Goal: Task Accomplishment & Management: Use online tool/utility

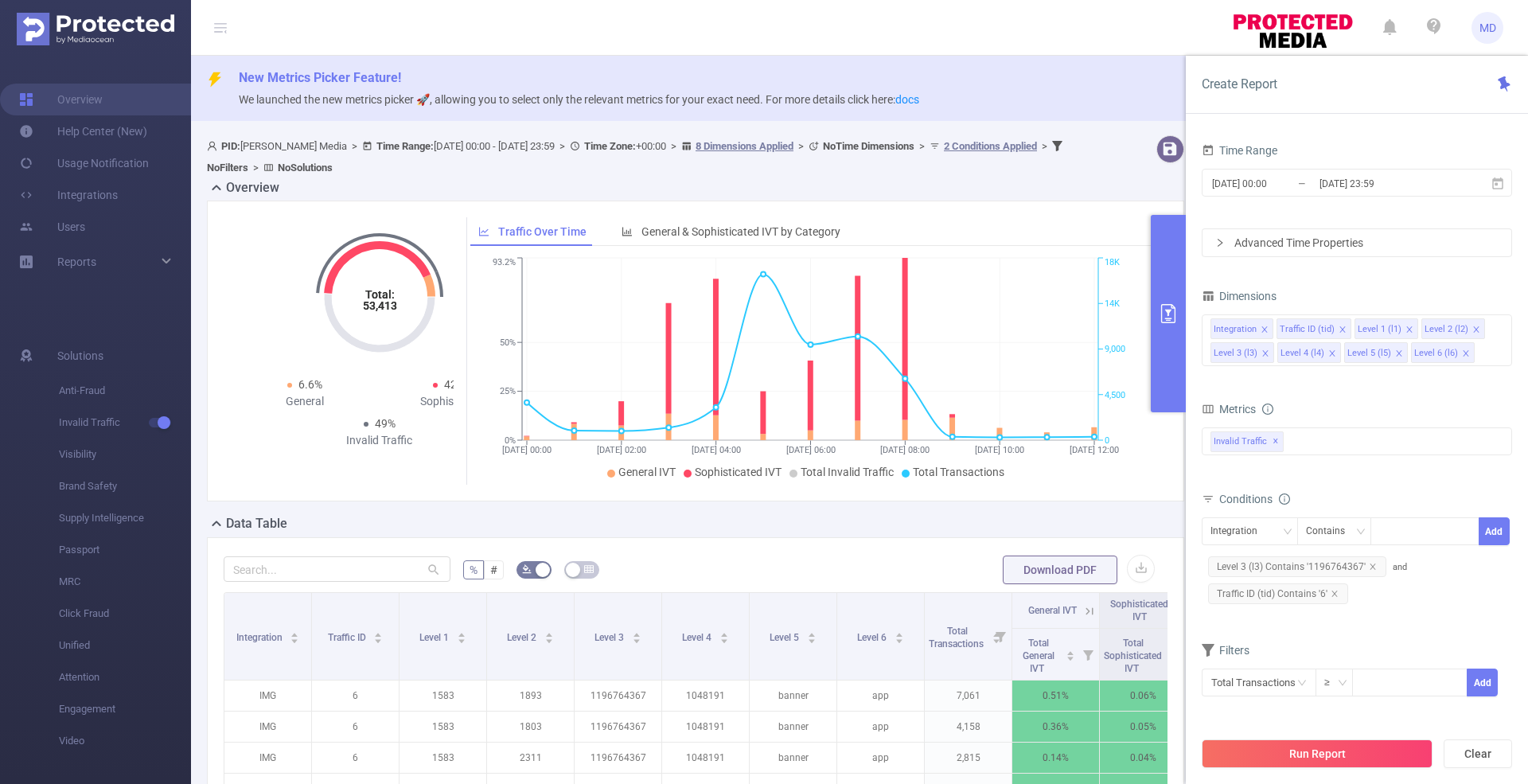
scroll to position [410, 0]
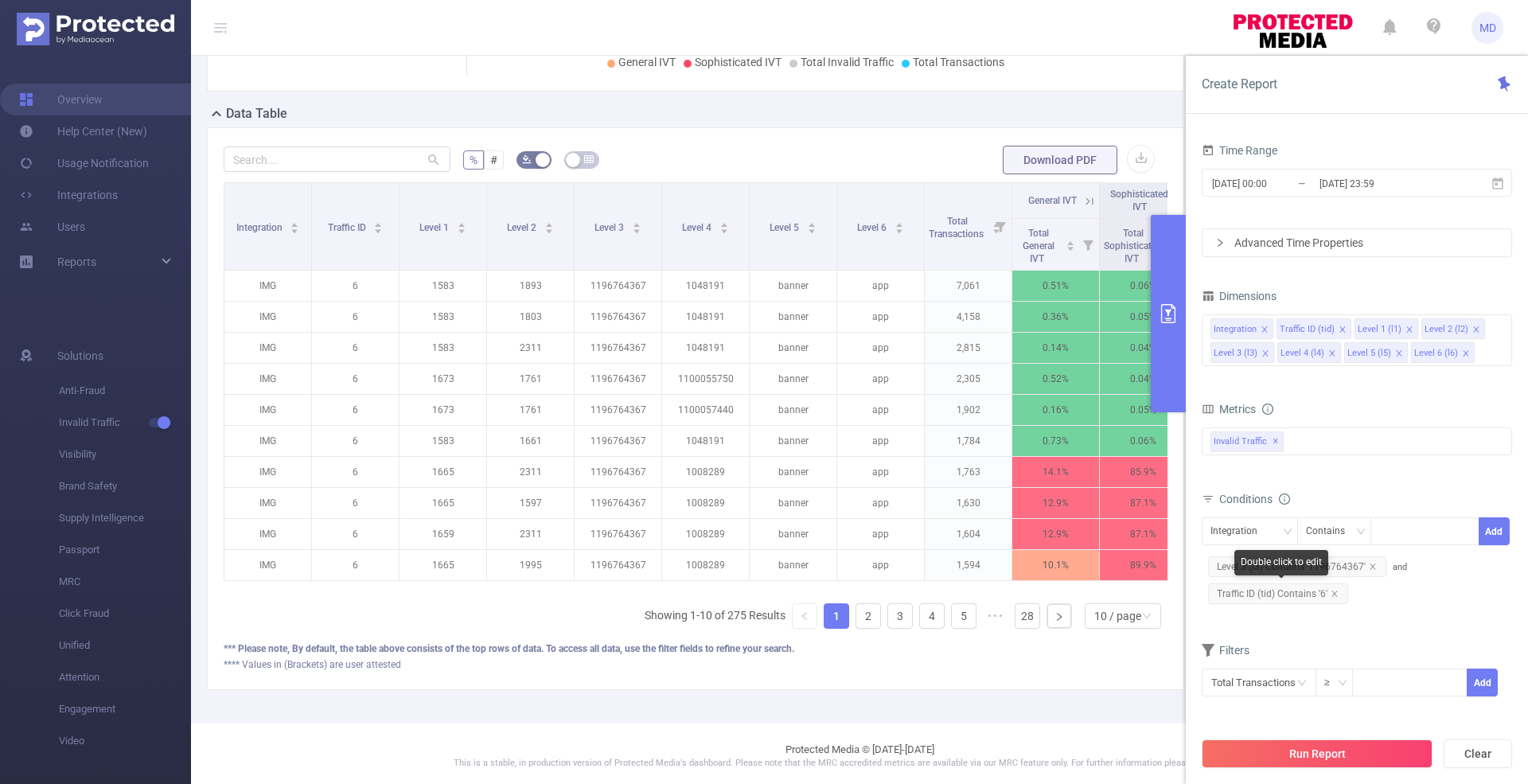
drag, startPoint x: 1332, startPoint y: 593, endPoint x: 1358, endPoint y: 573, distance: 32.8
click at [1333, 593] on icon "icon: close" at bounding box center [1335, 594] width 8 height 8
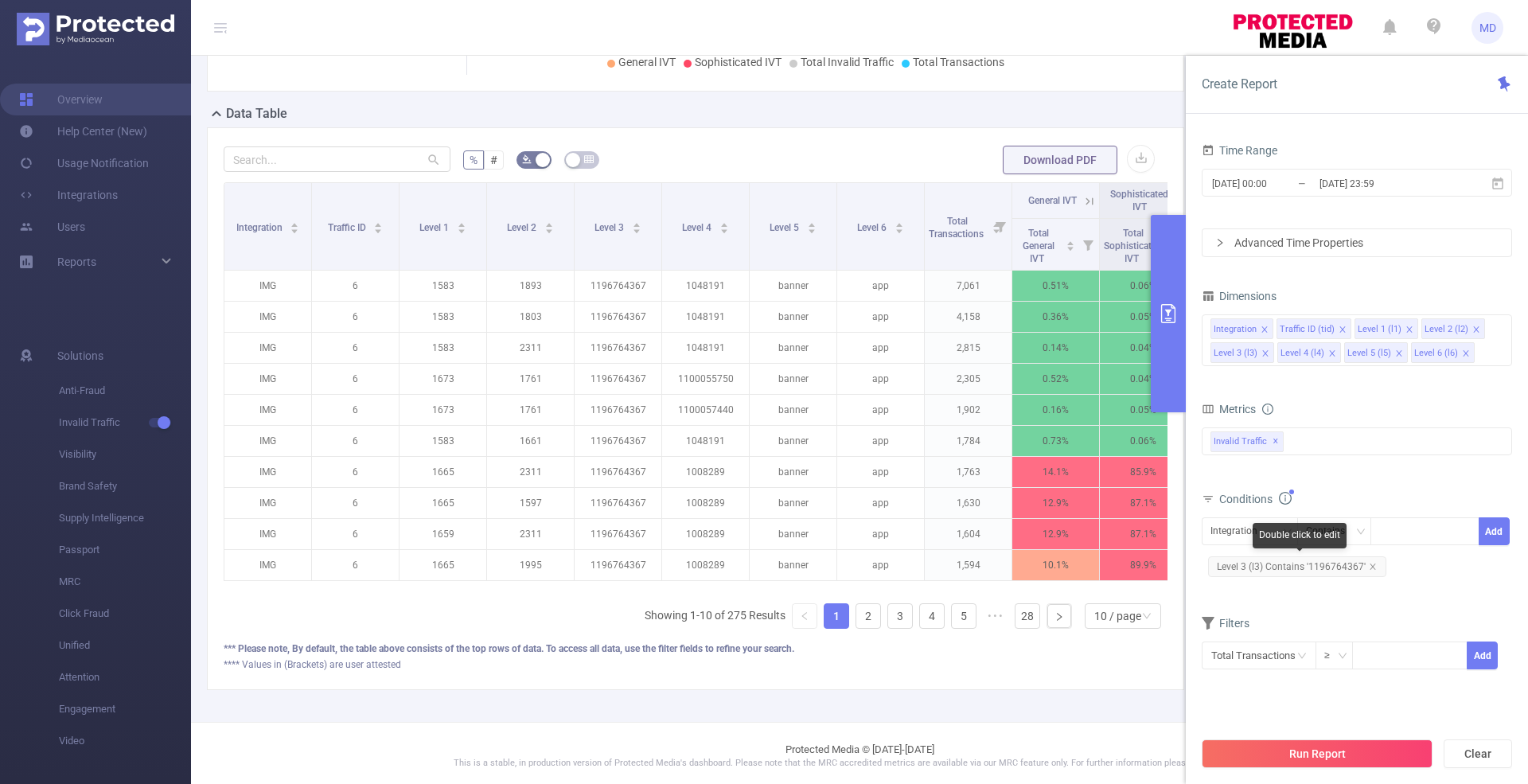
click at [1374, 566] on span "Level 3 (l3) Contains '1196764367'" at bounding box center [1297, 566] width 178 height 20
click at [1243, 533] on div "Integration" at bounding box center [1239, 531] width 58 height 26
click at [1253, 590] on li "Traffic ID (tid)" at bounding box center [1250, 587] width 97 height 25
click at [1395, 533] on div at bounding box center [1425, 531] width 92 height 26
type input "1"
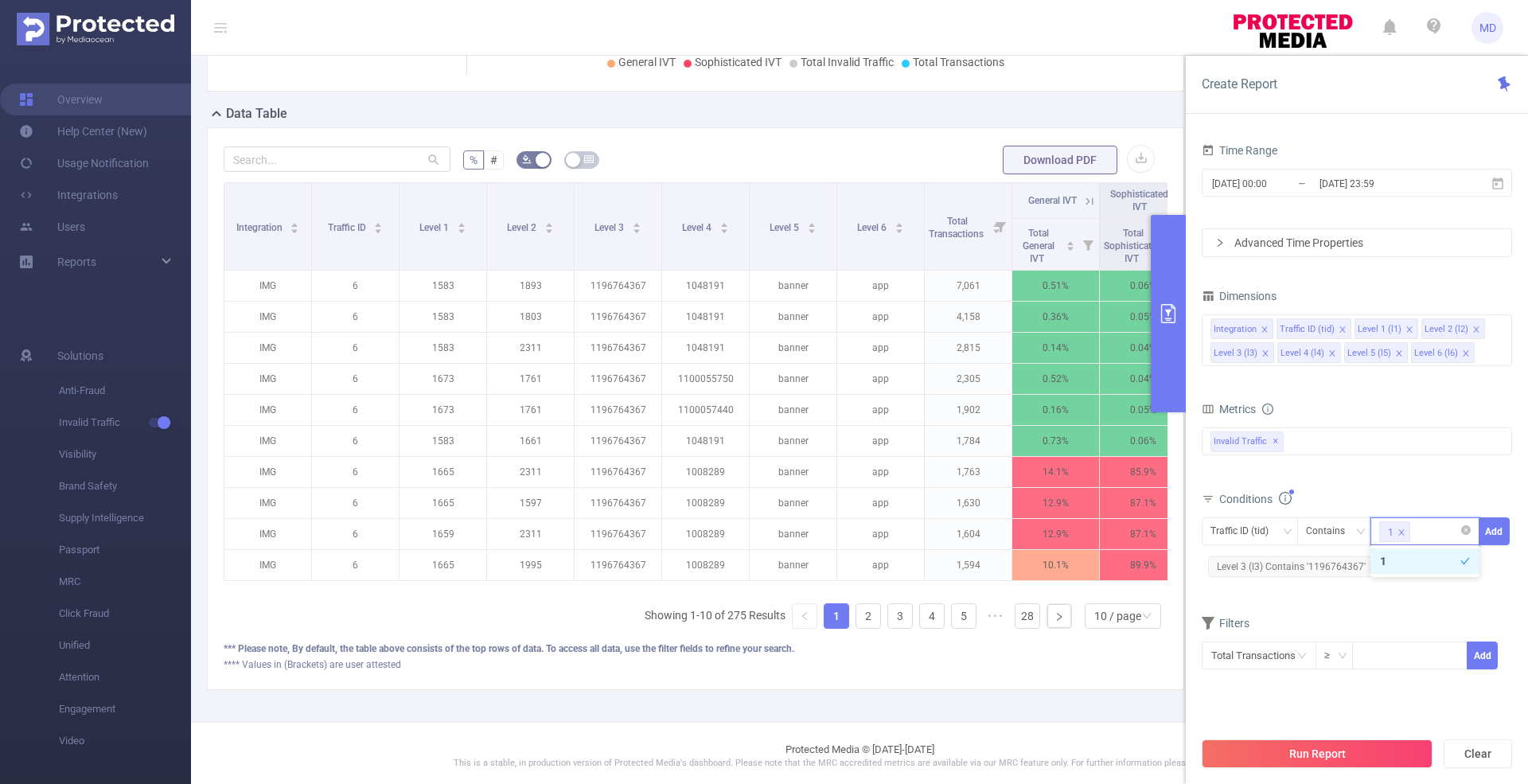
type input "6"
click at [1504, 534] on button "Add" at bounding box center [1494, 531] width 31 height 28
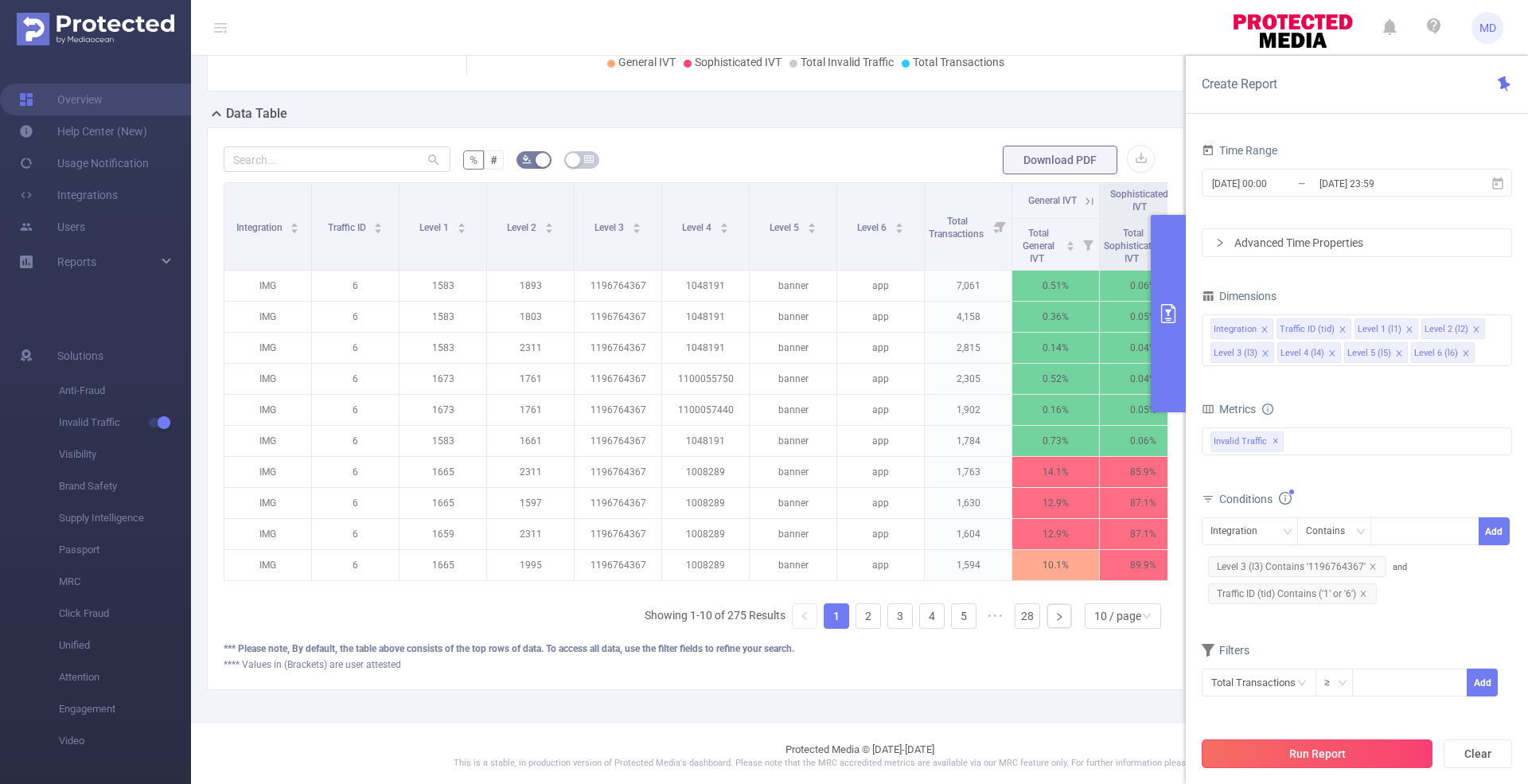
click at [1366, 750] on button "Run Report" at bounding box center [1317, 753] width 231 height 29
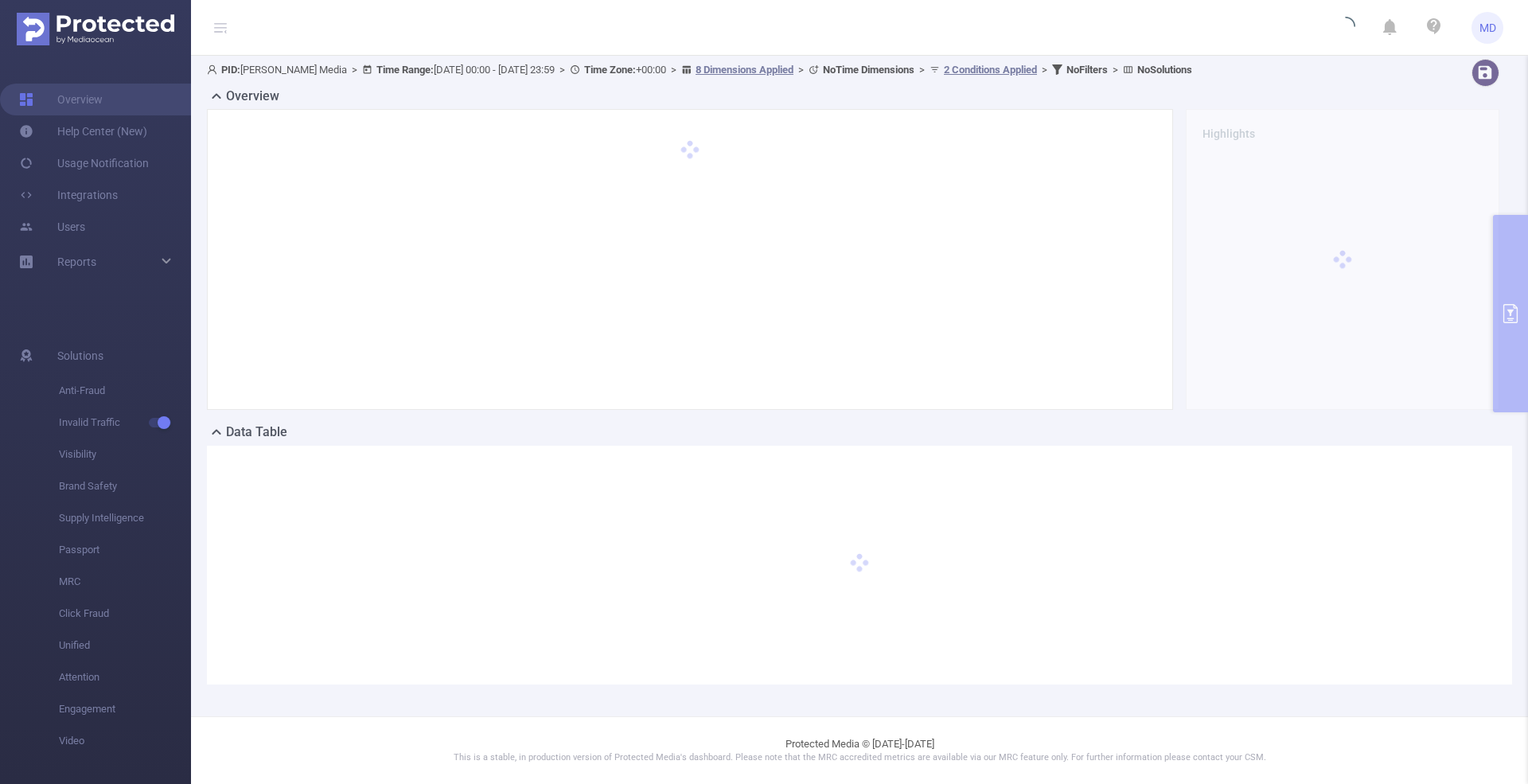
scroll to position [74, 0]
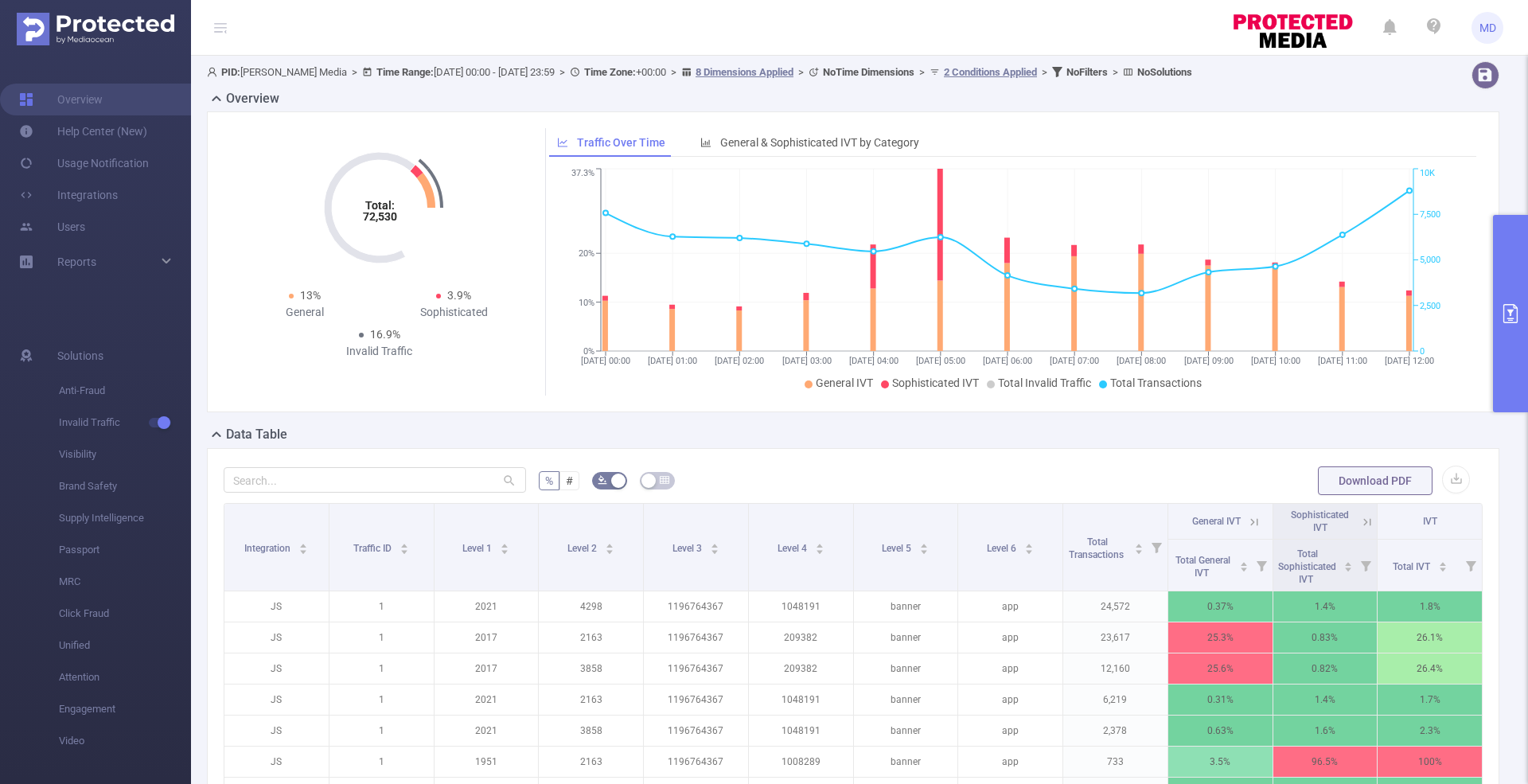
scroll to position [392, 0]
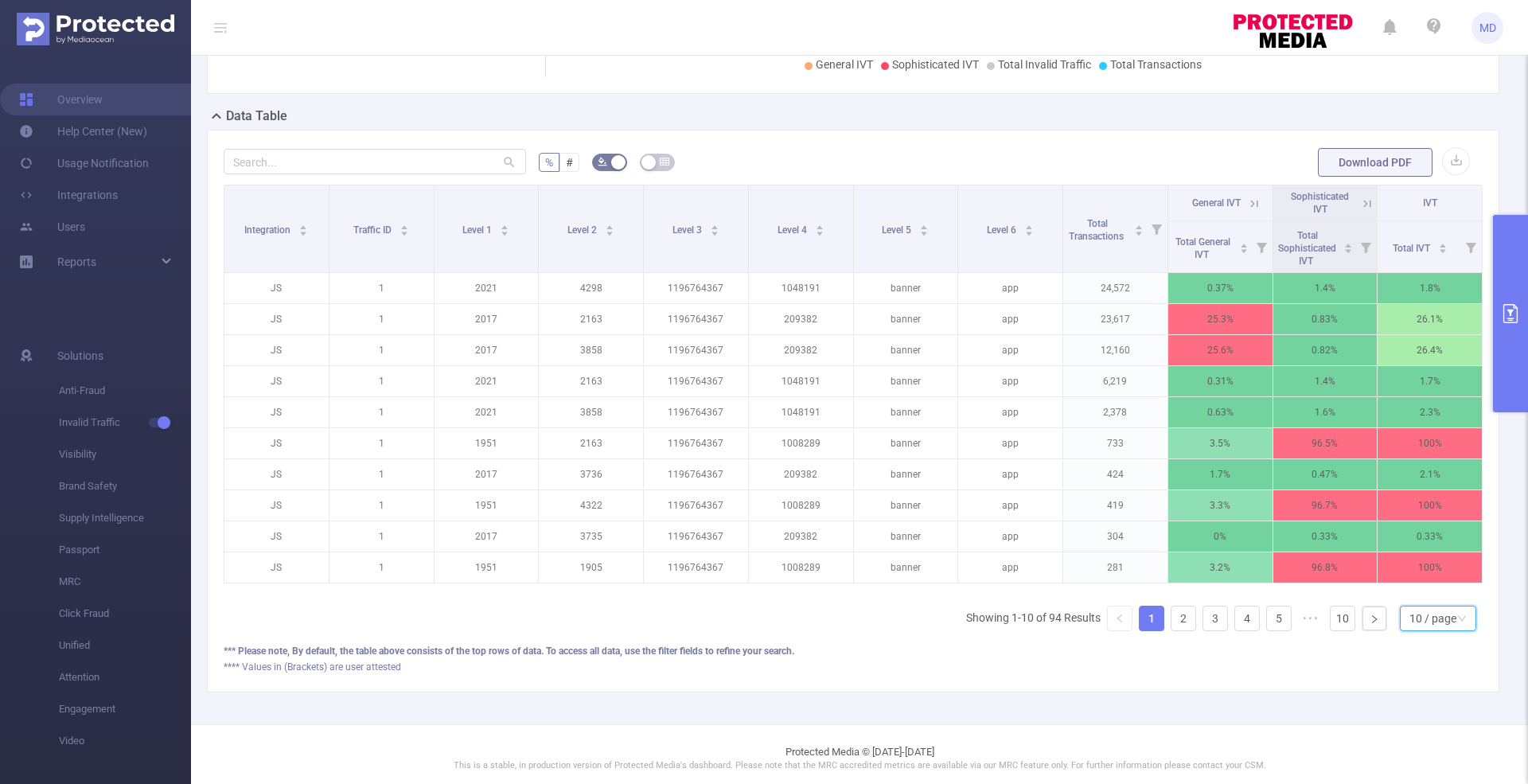
click at [1411, 630] on div "10 / page" at bounding box center [1432, 618] width 47 height 24
click at [1425, 597] on li "50 / page" at bounding box center [1422, 602] width 76 height 25
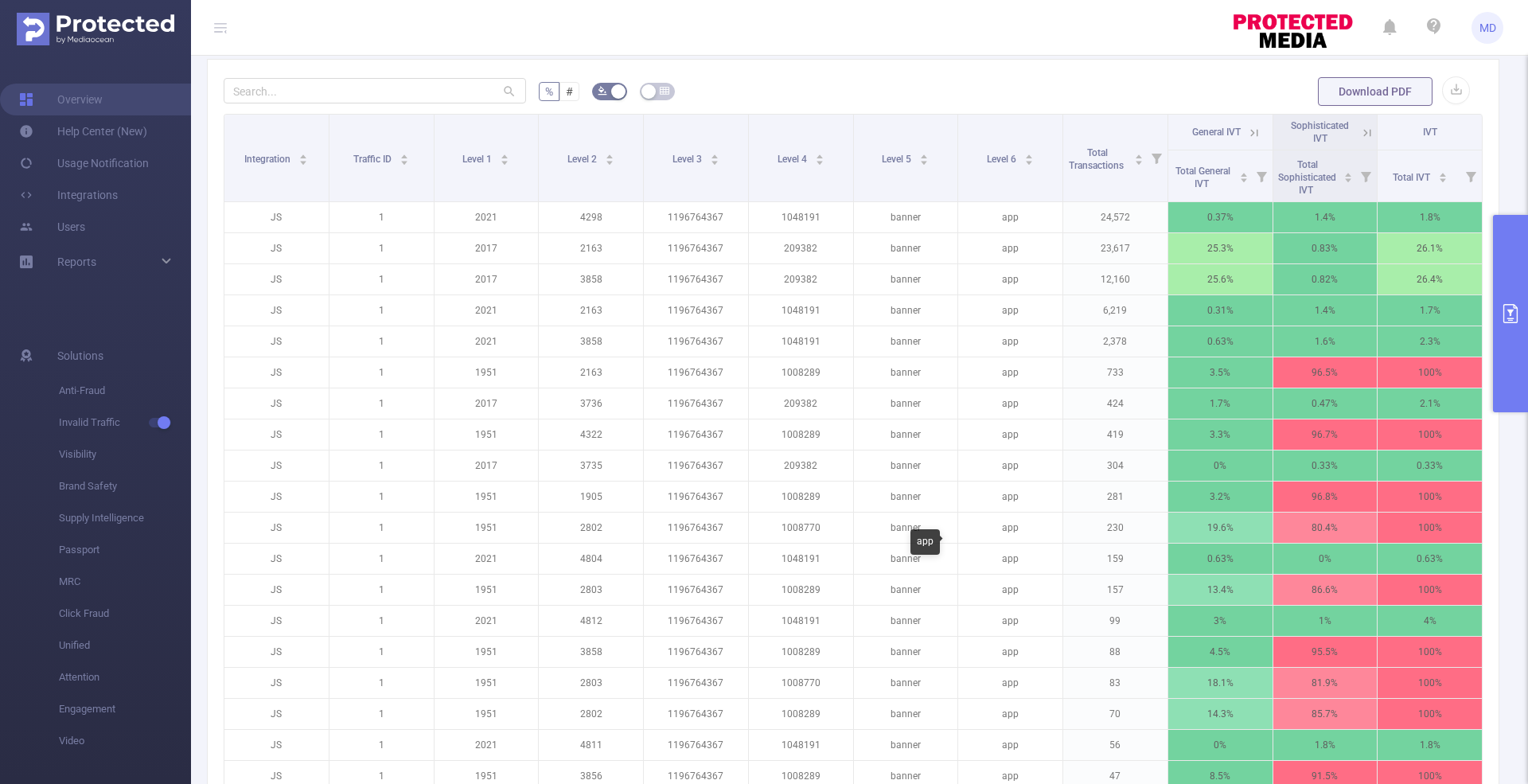
scroll to position [49, 0]
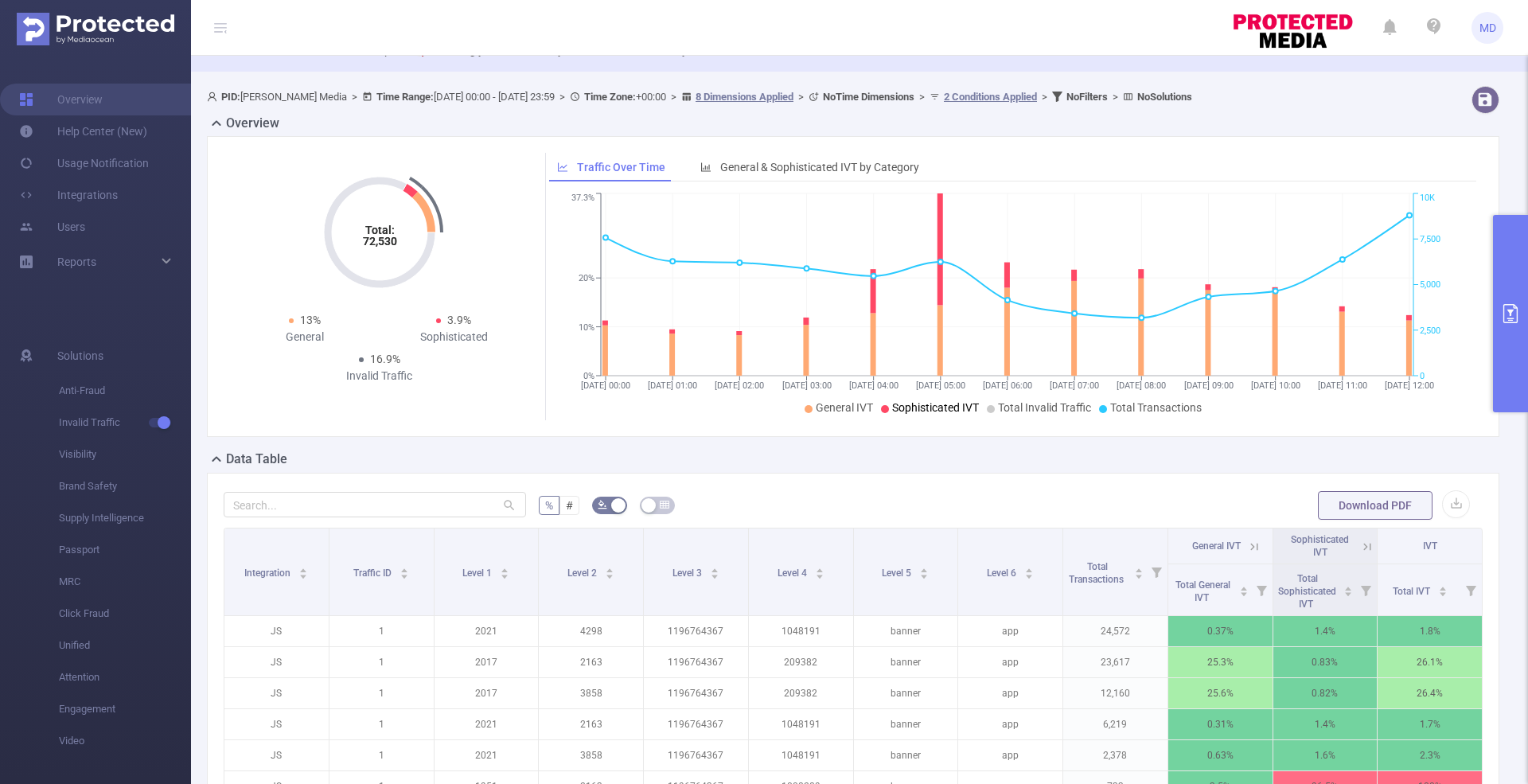
click at [1503, 322] on icon "primary" at bounding box center [1511, 313] width 15 height 19
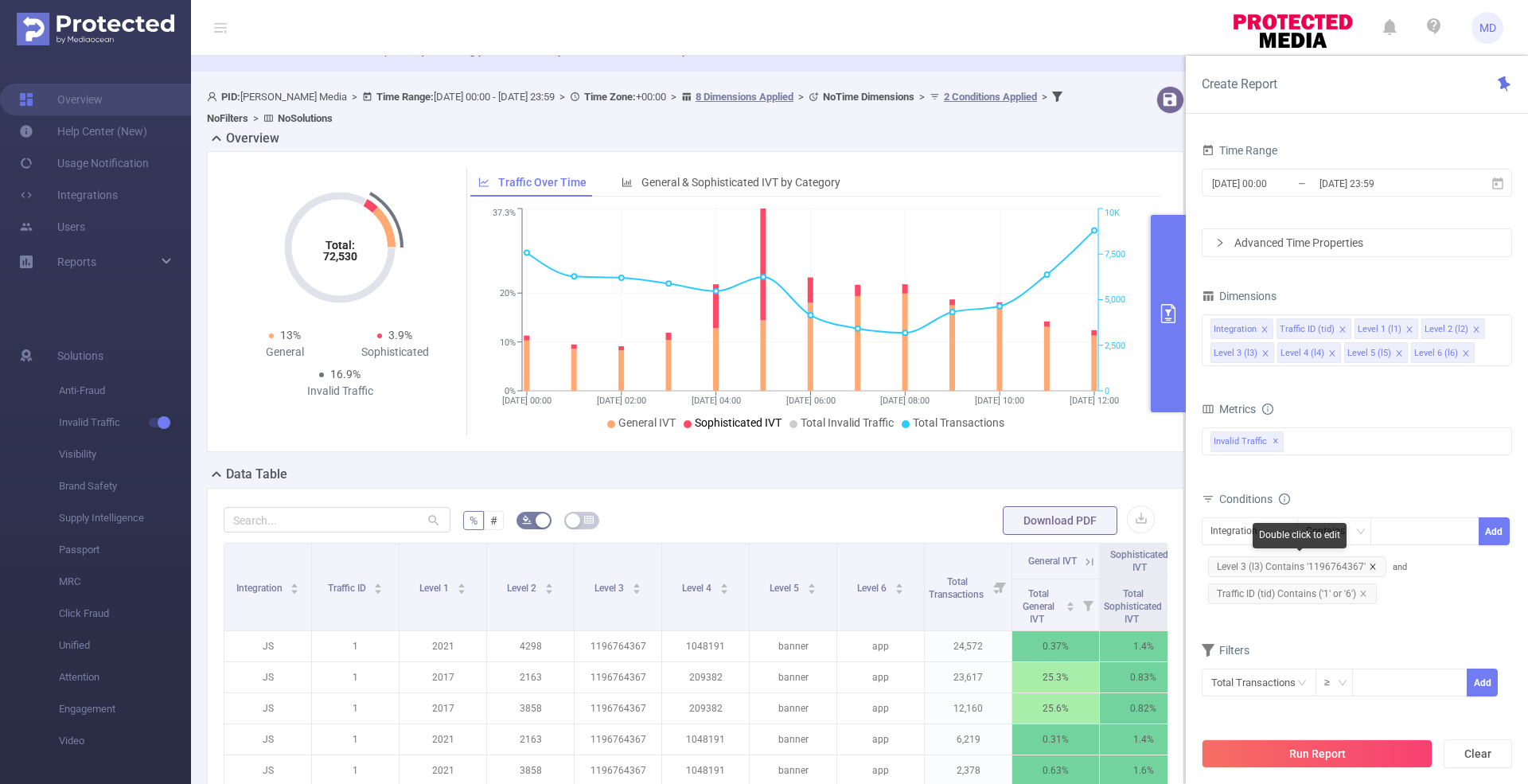
click at [1369, 563] on icon "icon: close" at bounding box center [1373, 567] width 8 height 8
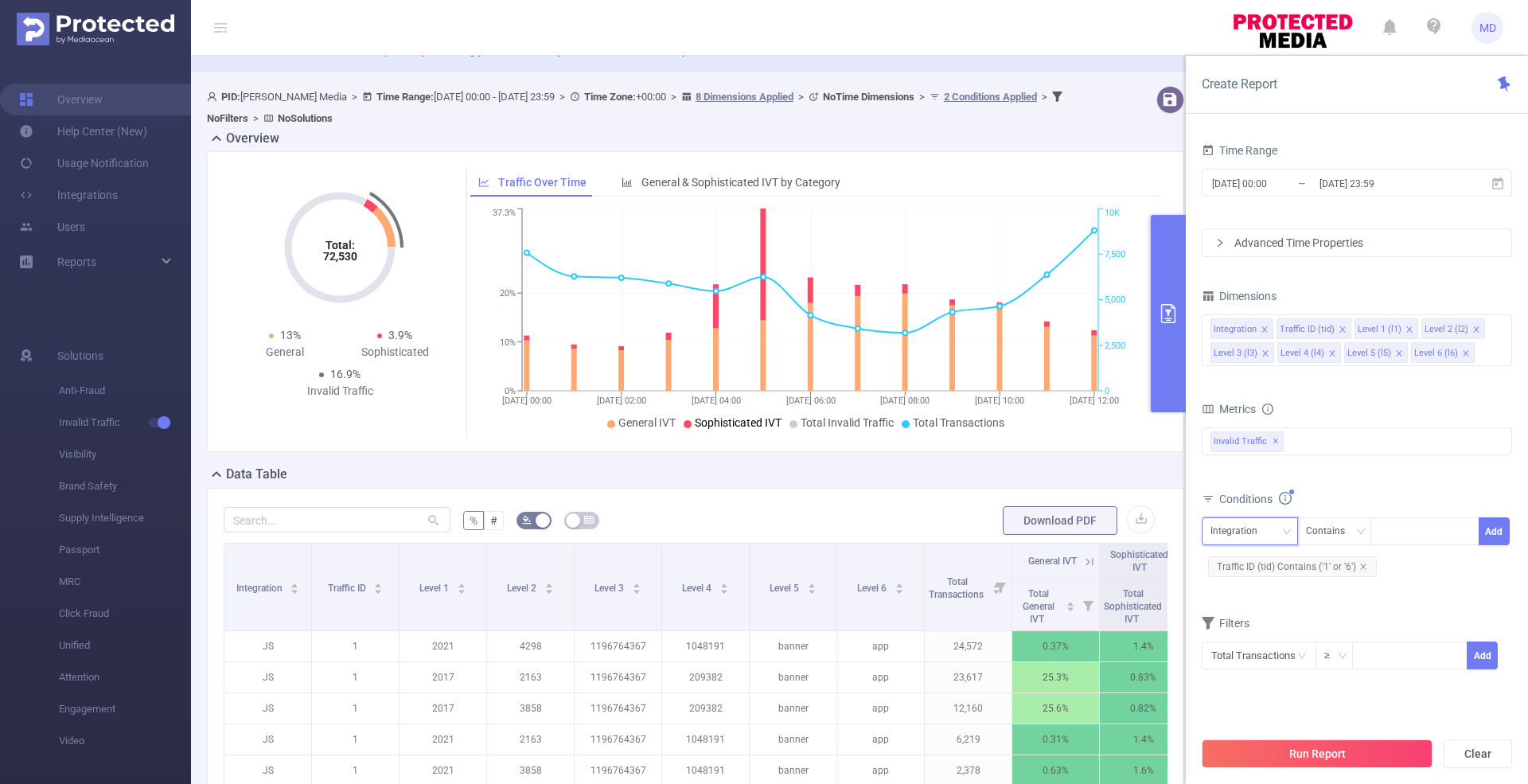
click at [1269, 524] on div "Integration" at bounding box center [1250, 531] width 79 height 26
click at [1257, 678] on li "Level 4 (l4)" at bounding box center [1250, 689] width 97 height 25
click at [1423, 534] on div at bounding box center [1425, 531] width 92 height 26
paste input "1007994"
type input "1007994"
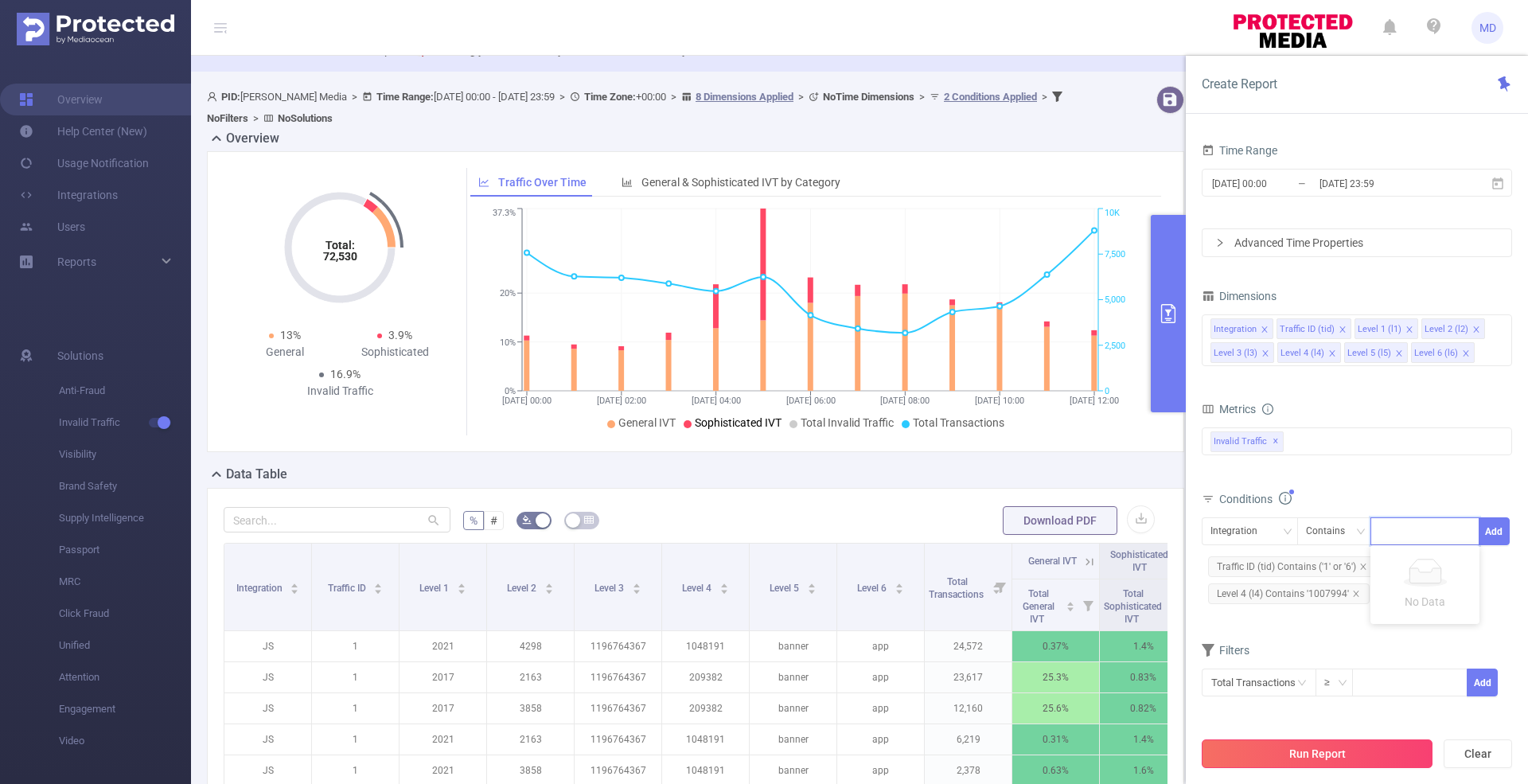
click at [1317, 750] on button "Run Report" at bounding box center [1317, 753] width 231 height 29
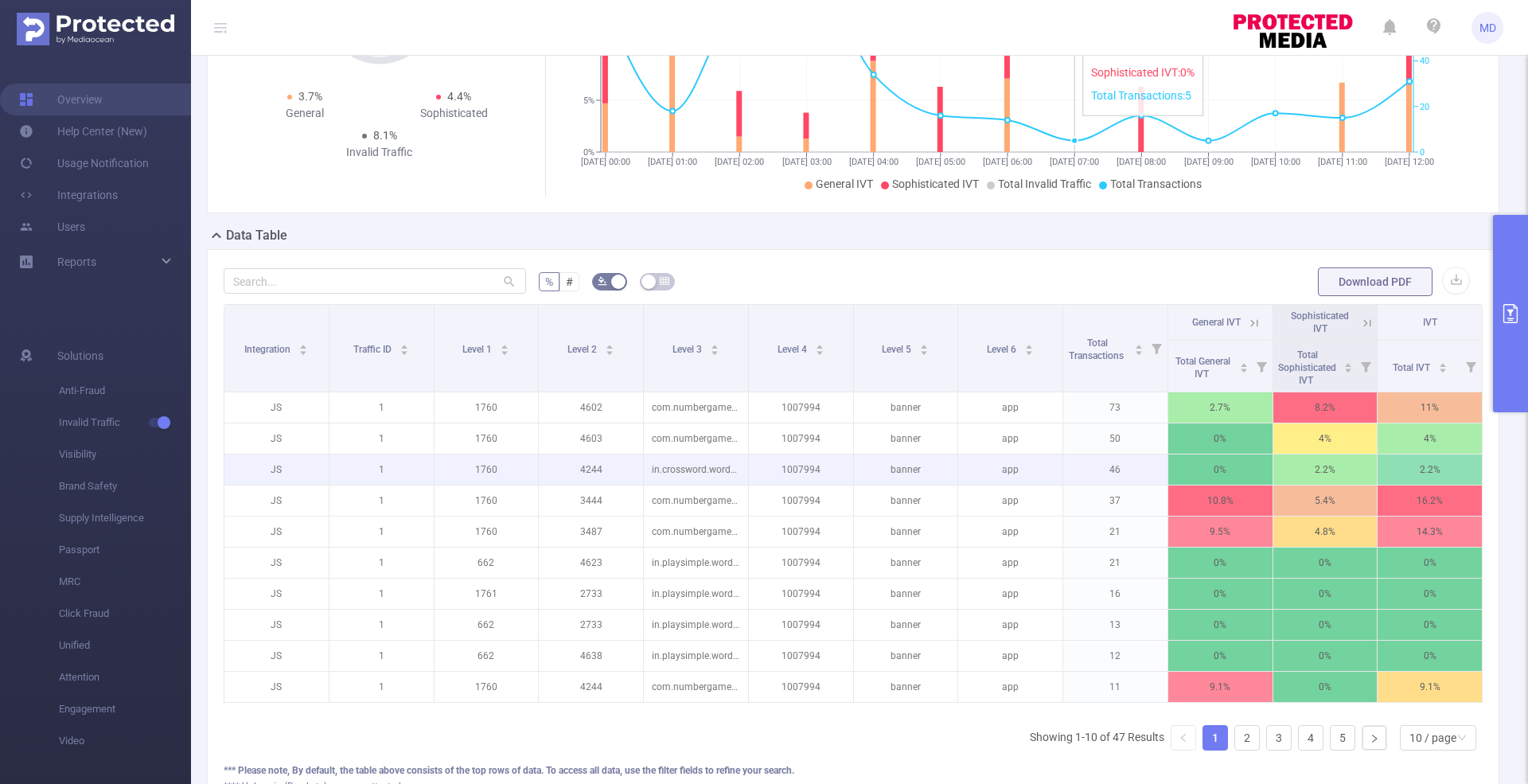
scroll to position [410, 0]
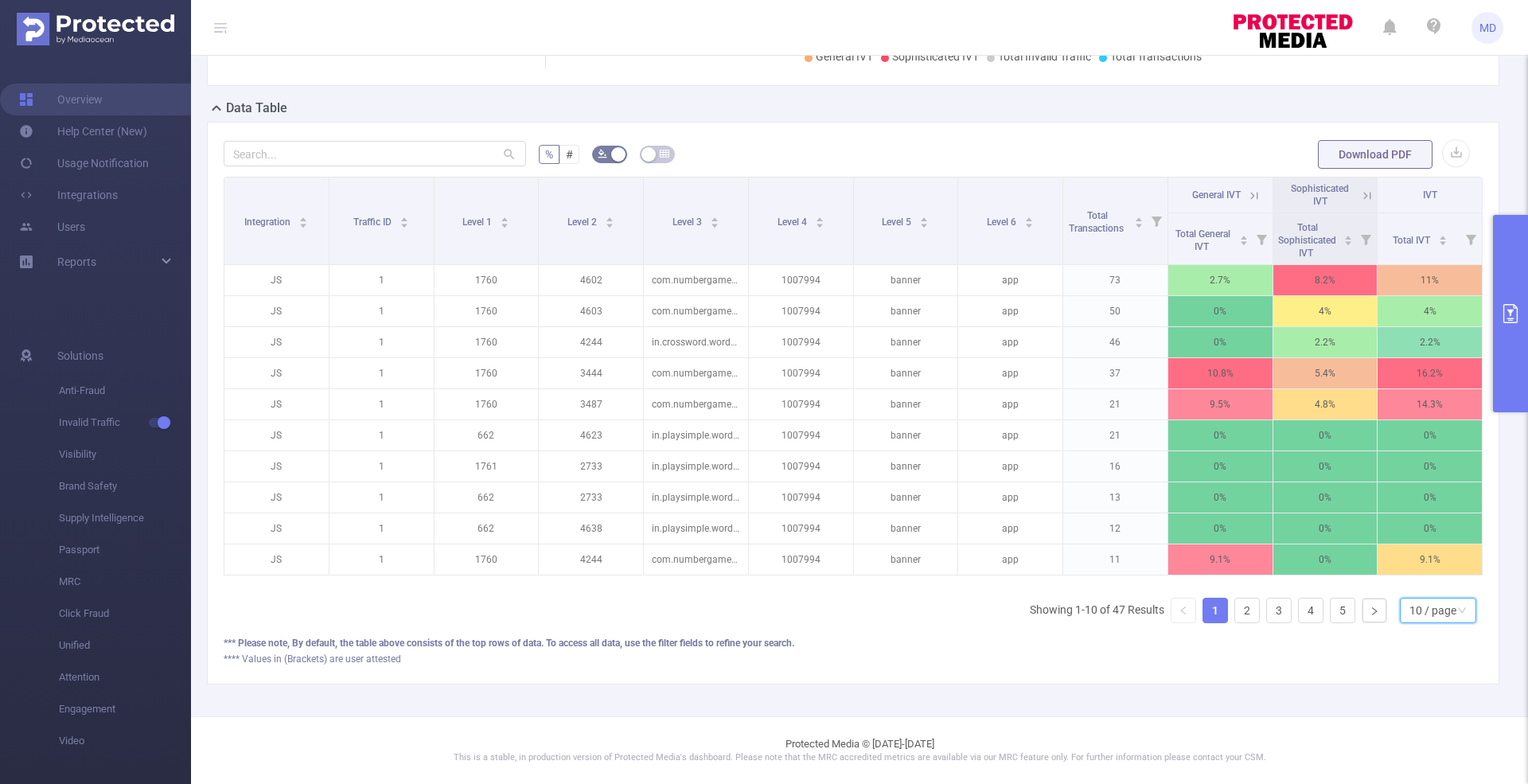
click at [1425, 602] on div "10 / page" at bounding box center [1432, 610] width 47 height 24
click at [1444, 582] on li "50 / page" at bounding box center [1422, 593] width 76 height 25
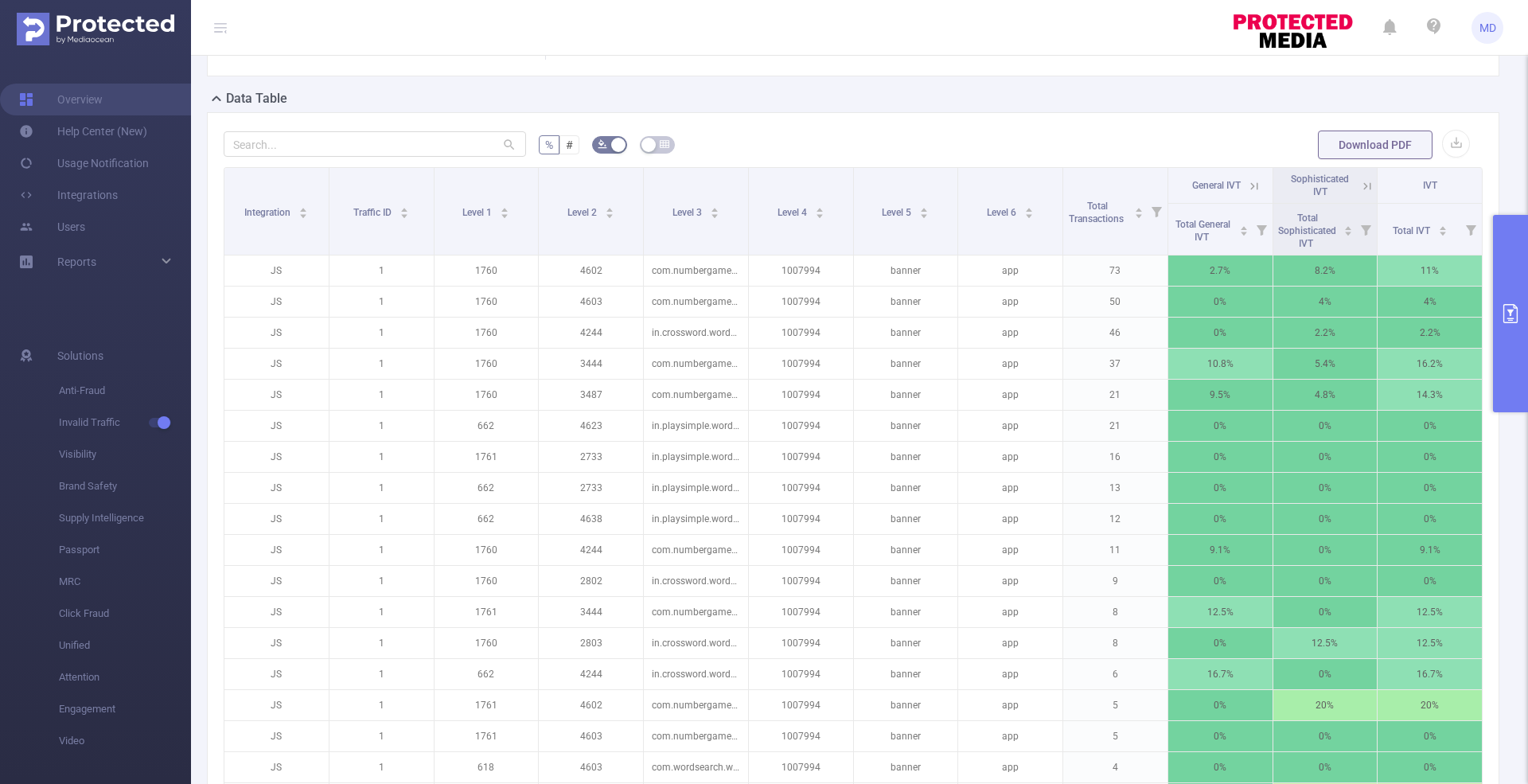
click at [1502, 309] on icon "primary" at bounding box center [1510, 313] width 19 height 19
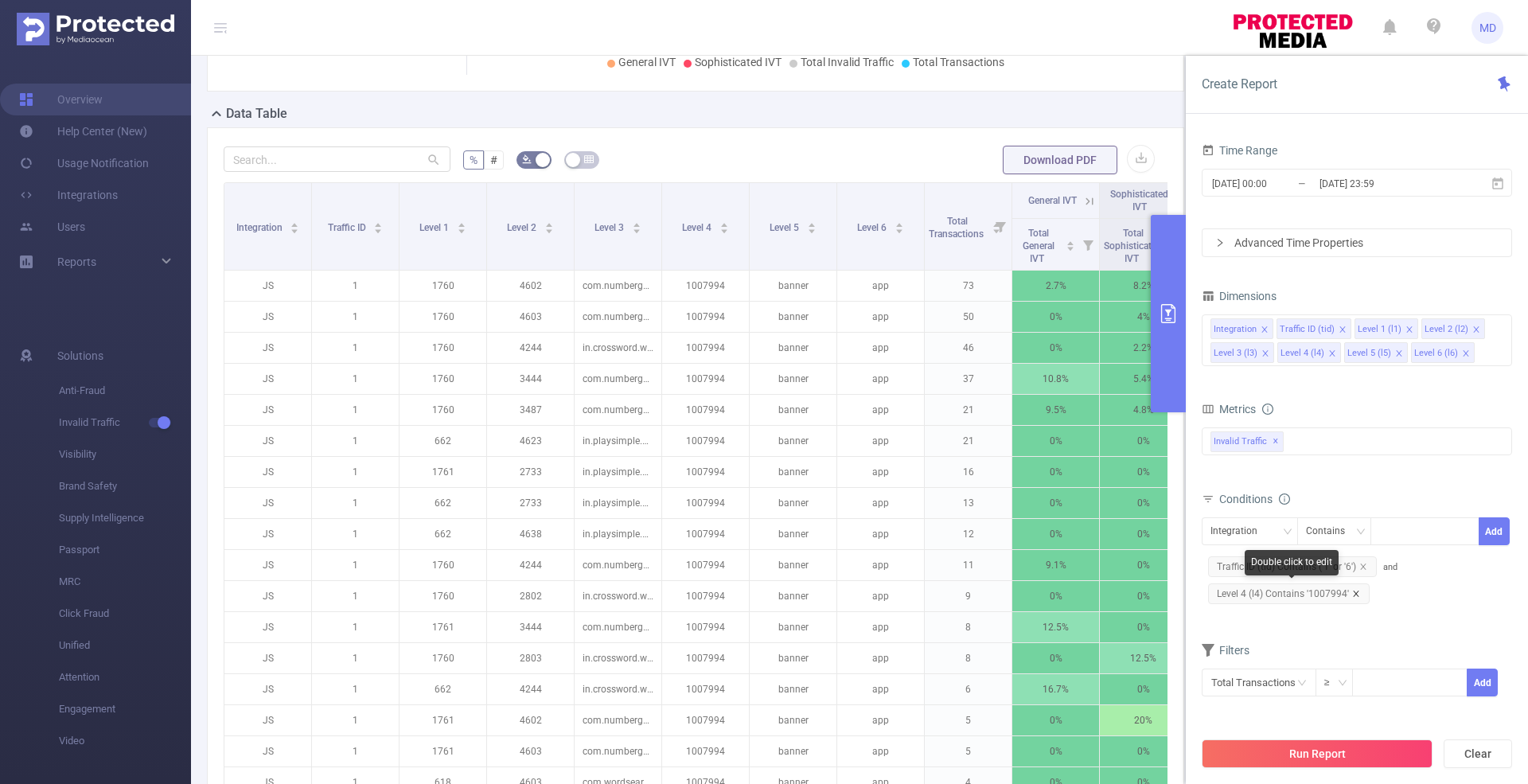
click at [1352, 593] on icon "icon: close" at bounding box center [1356, 594] width 8 height 8
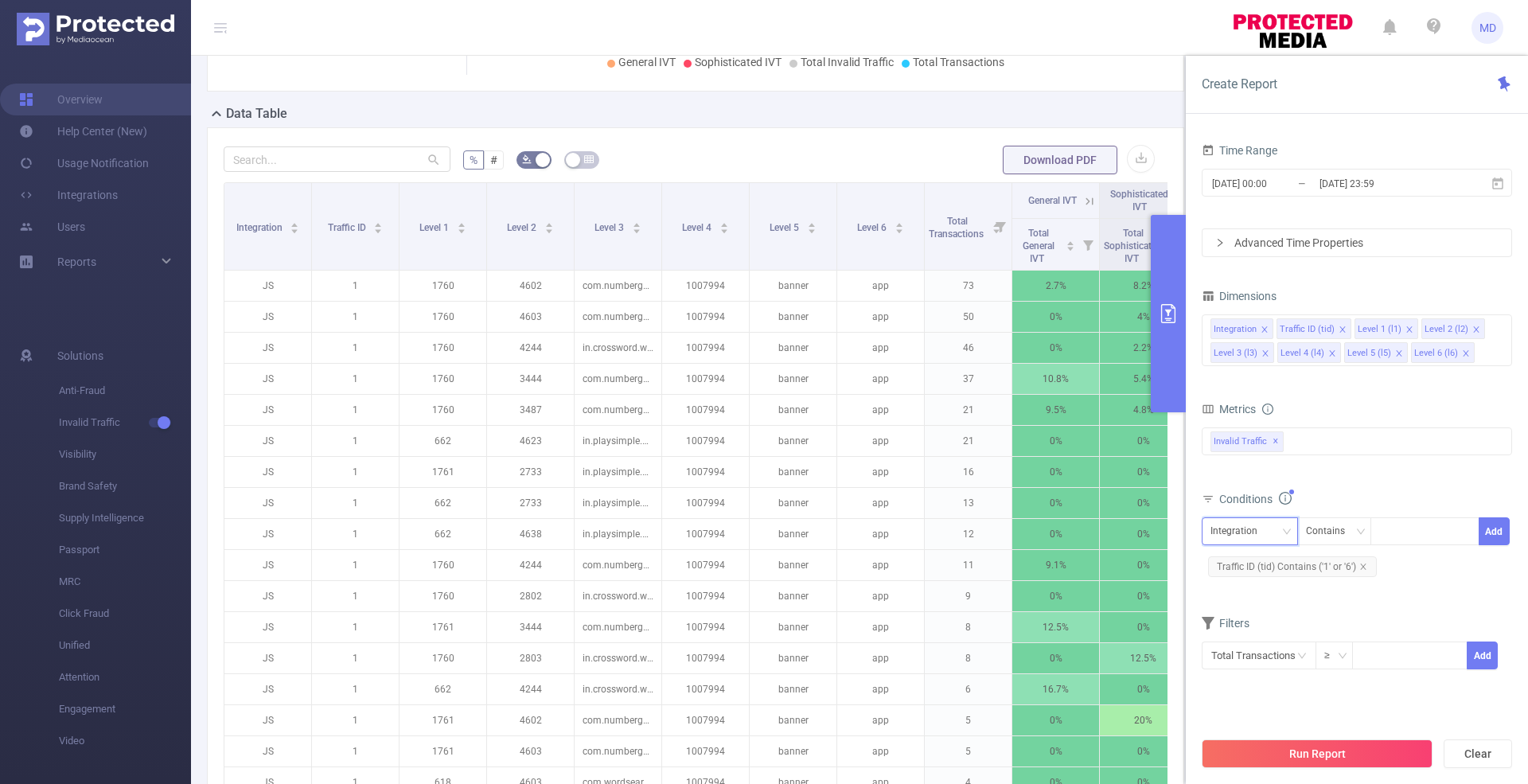
click at [1251, 534] on div "Integration" at bounding box center [1239, 531] width 58 height 26
click at [1260, 677] on li "Level 4 (l4)" at bounding box center [1250, 689] width 97 height 25
click at [1430, 529] on div at bounding box center [1425, 531] width 92 height 26
paste input "1100057846"
type input "1100057846"
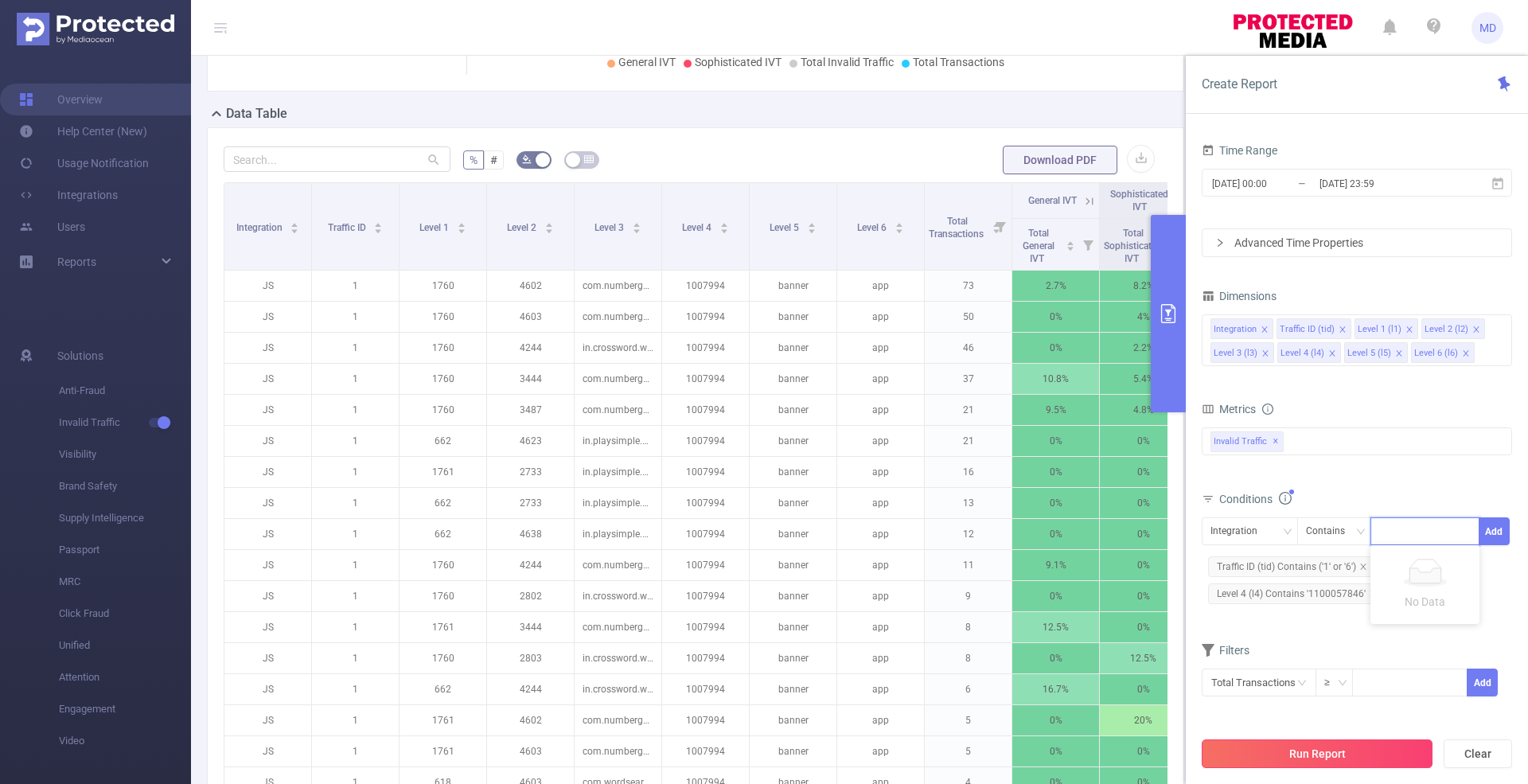
click at [1325, 755] on button "Run Report" at bounding box center [1317, 753] width 231 height 29
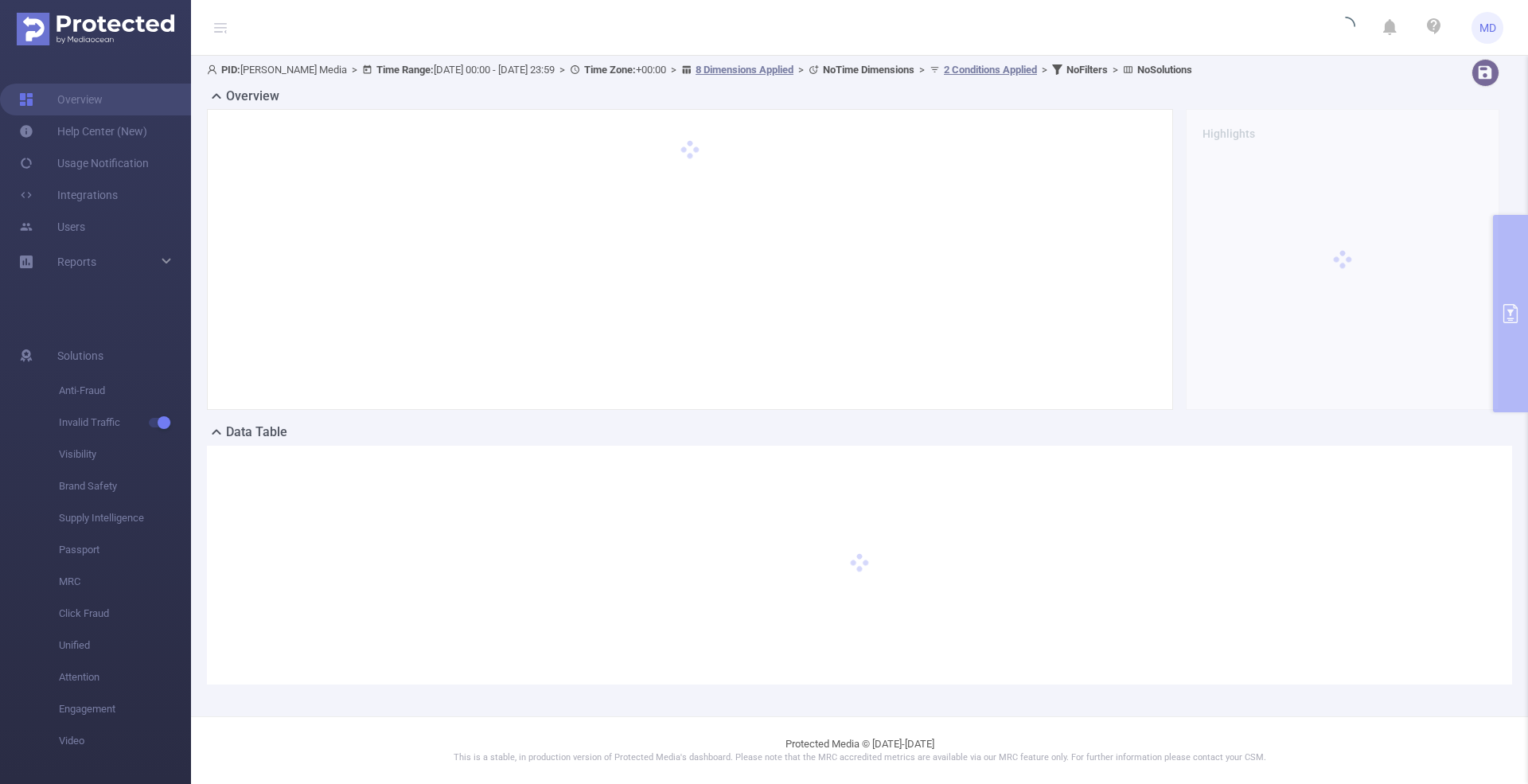
scroll to position [74, 0]
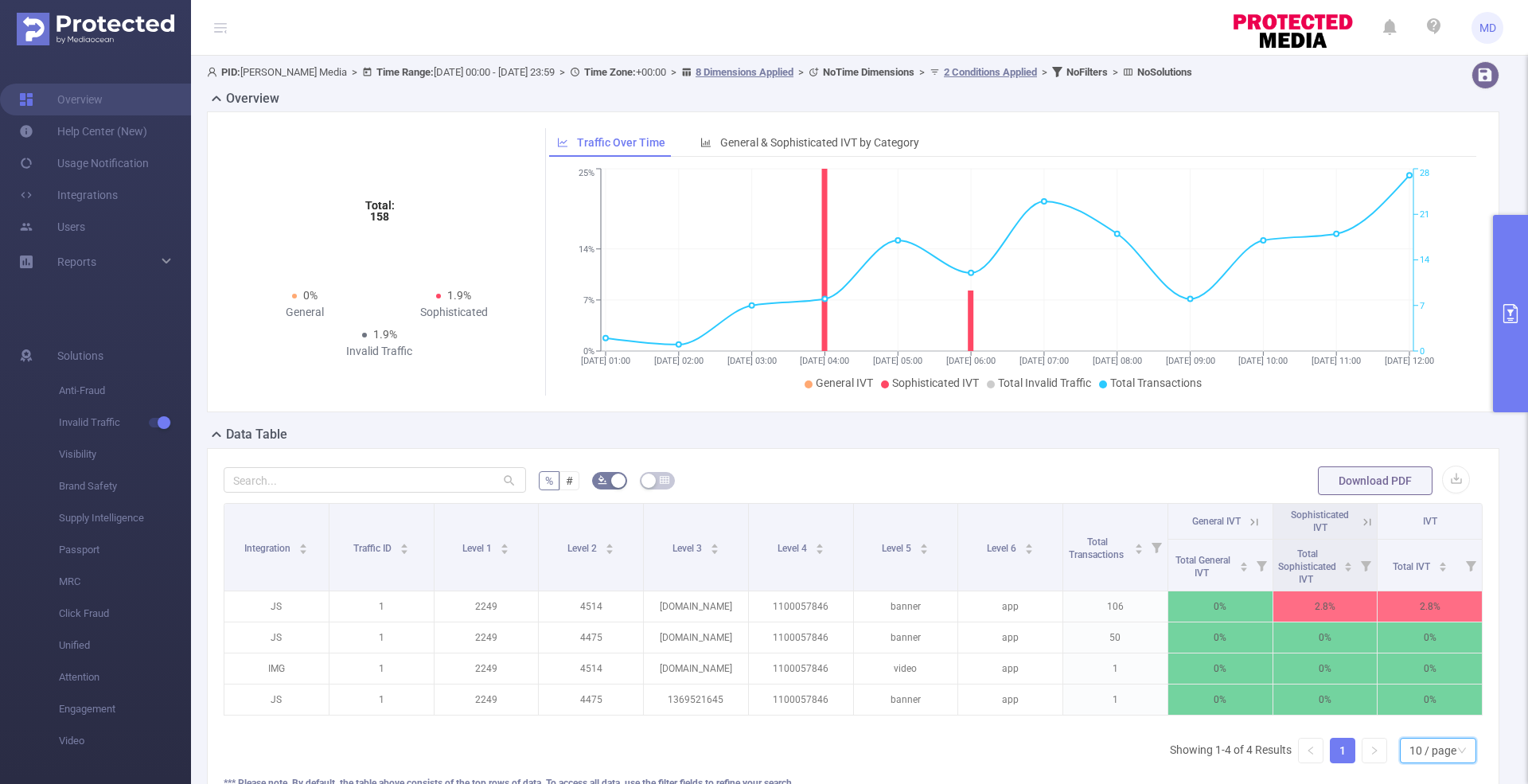
click at [1458, 753] on icon "icon: down" at bounding box center [1463, 750] width 8 height 6
click at [1429, 732] on li "50 / page" at bounding box center [1422, 735] width 76 height 25
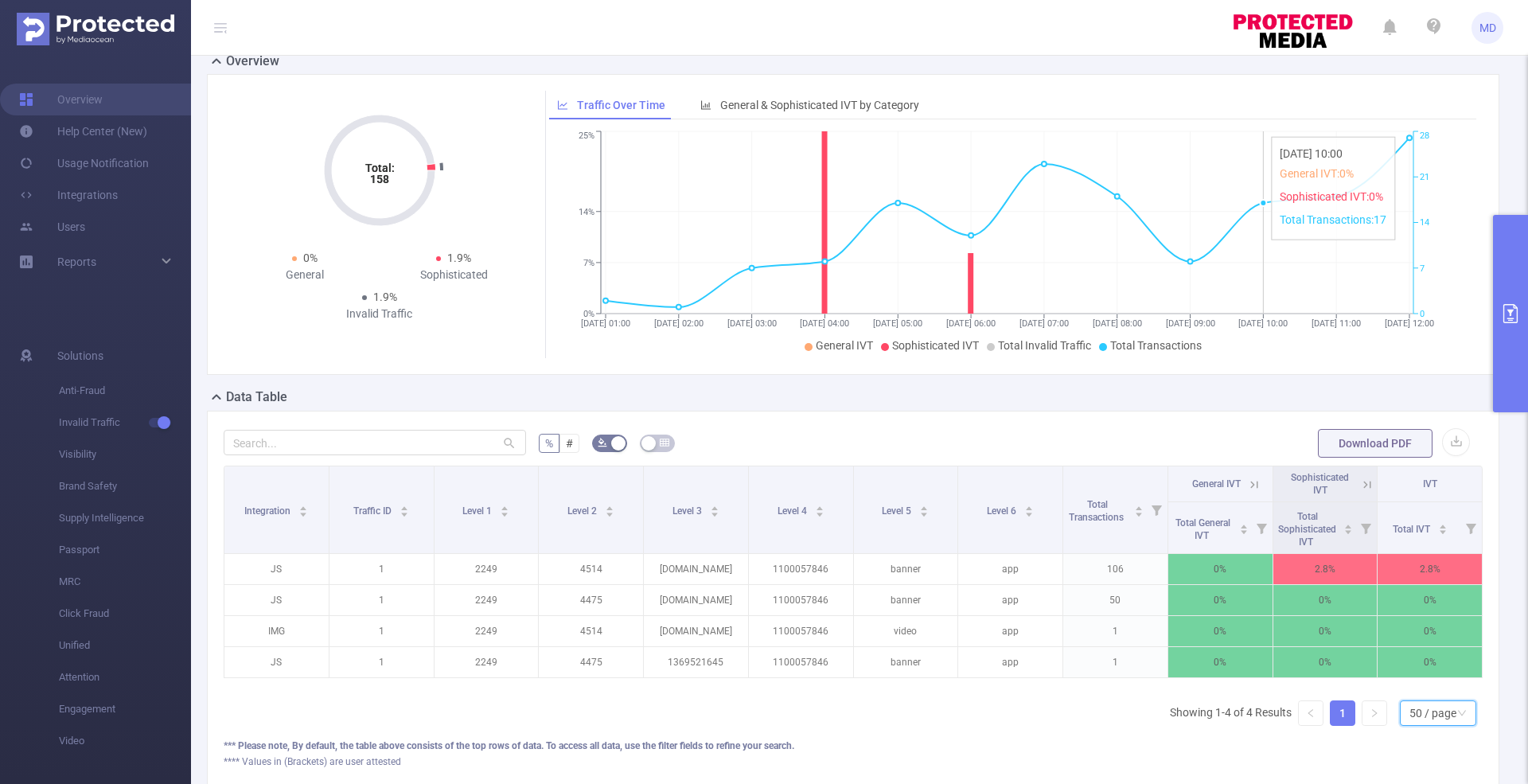
scroll to position [225, 0]
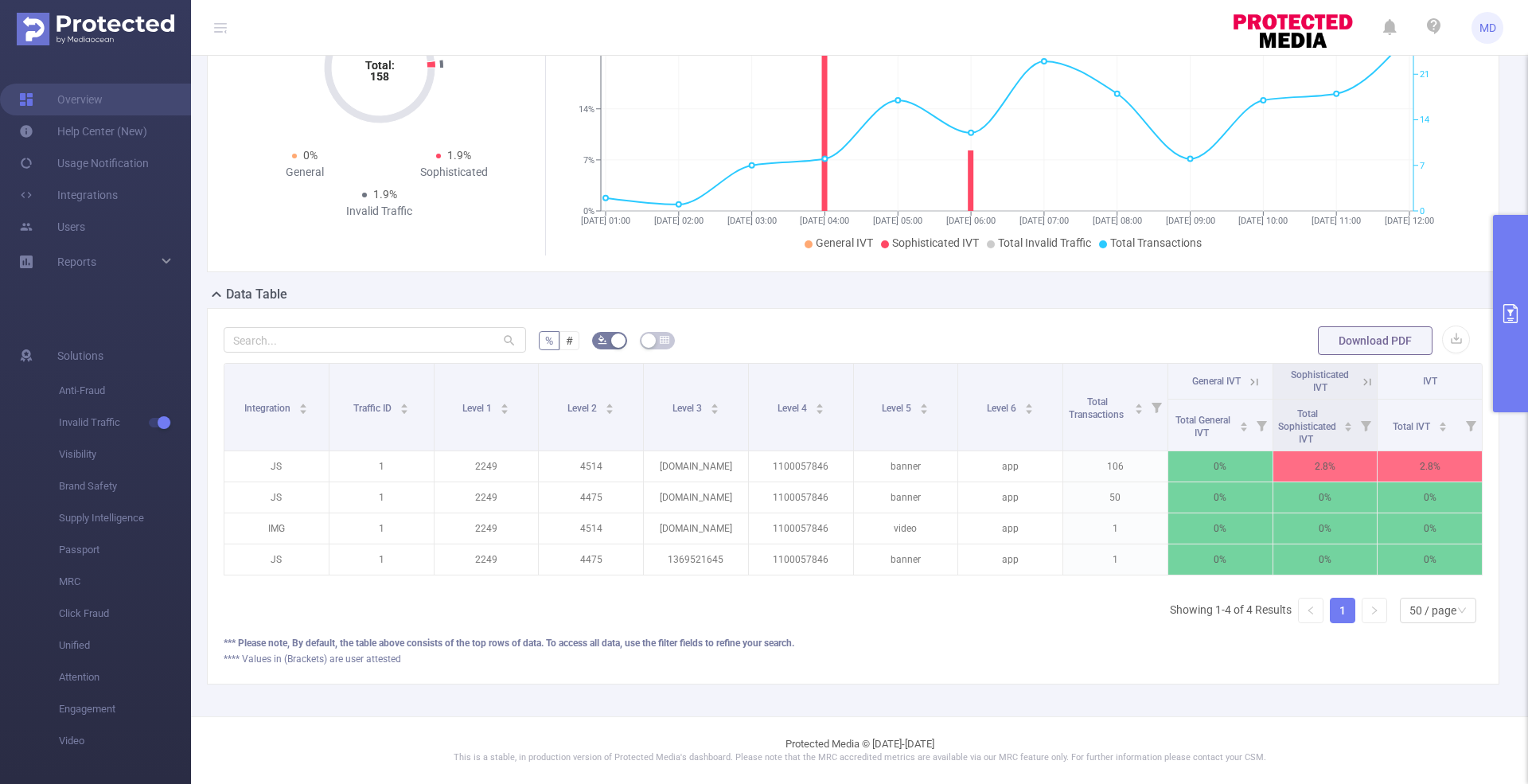
click at [1521, 372] on button "primary" at bounding box center [1510, 313] width 35 height 197
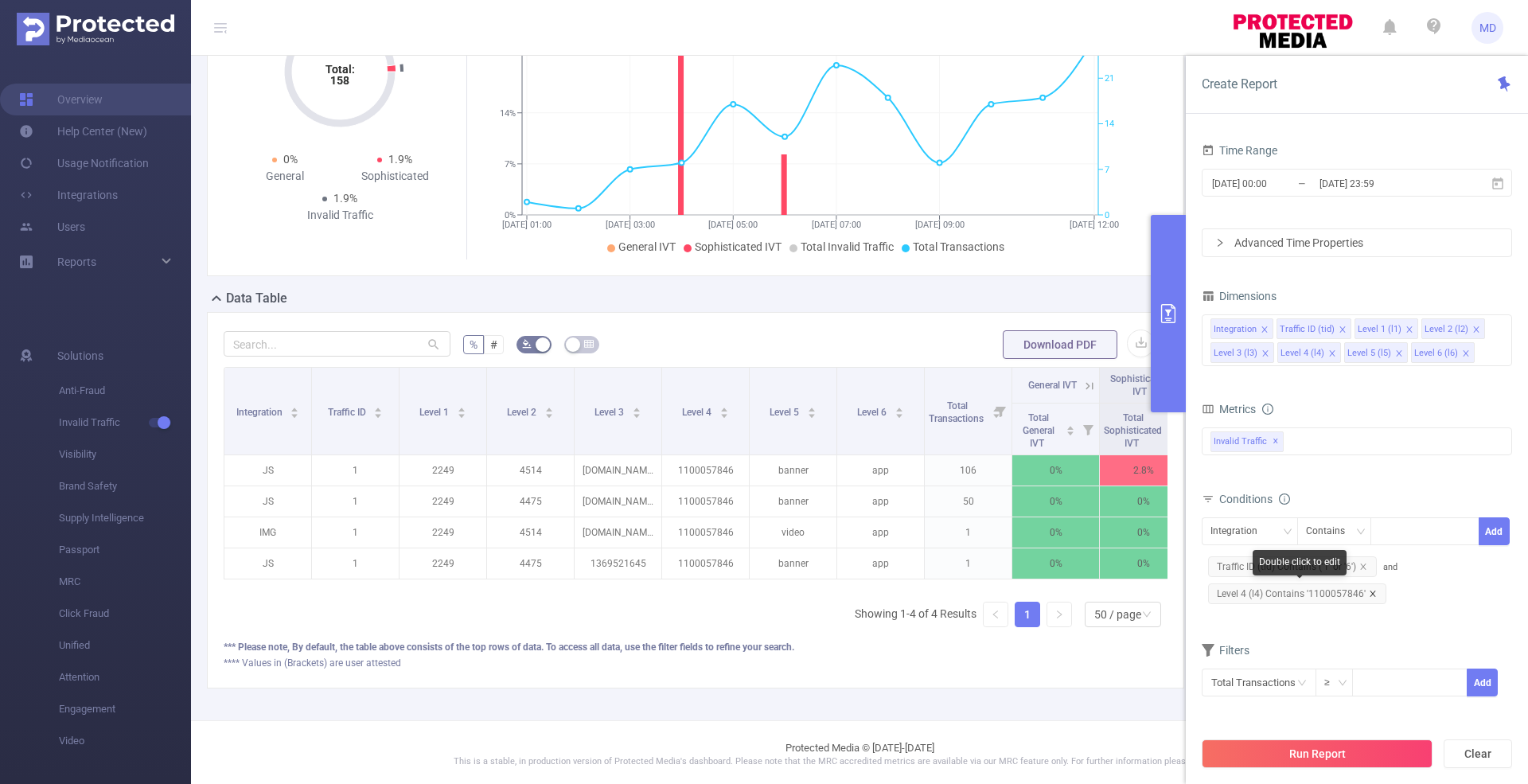
click at [1372, 590] on icon "icon: close" at bounding box center [1373, 594] width 8 height 8
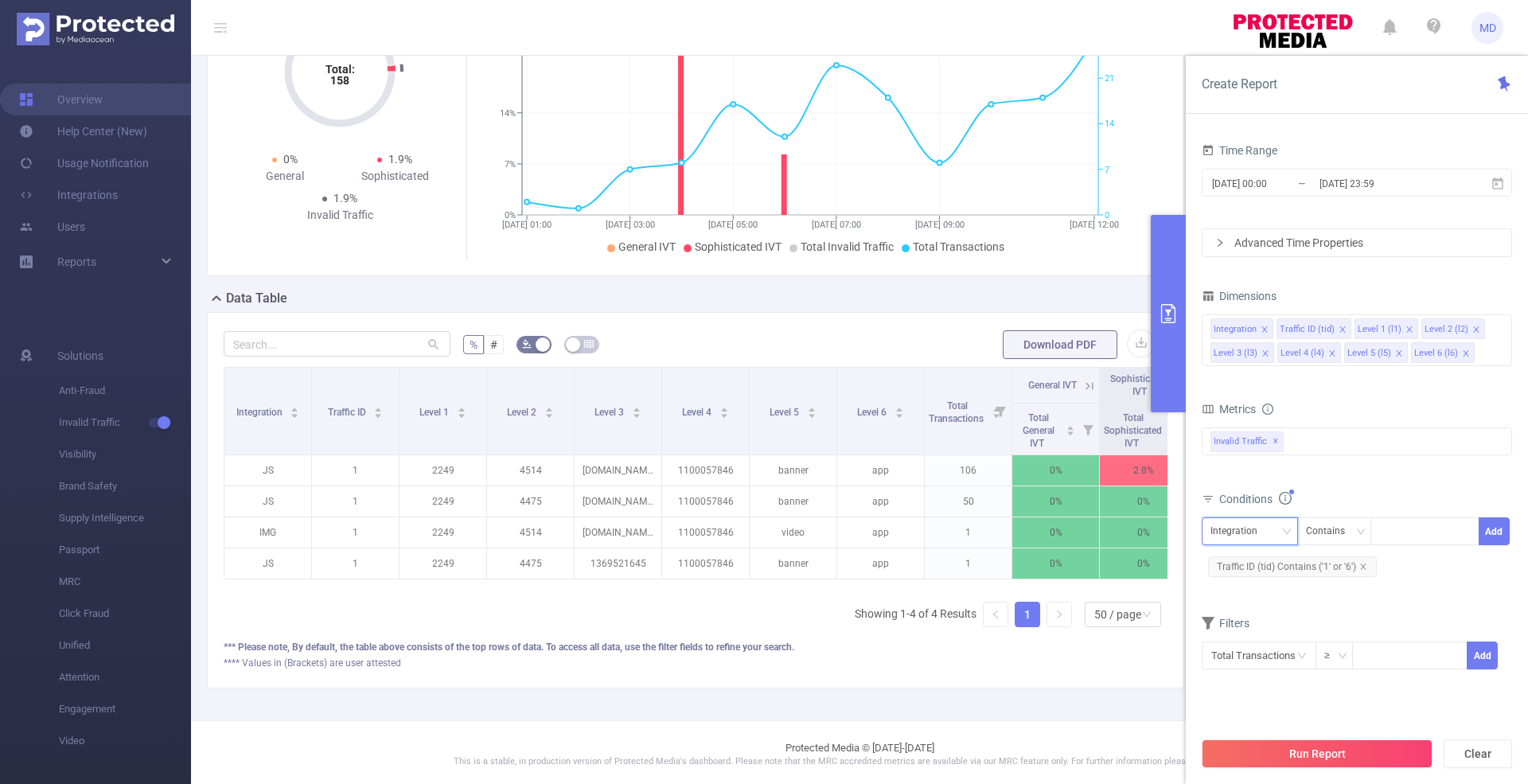
click at [1223, 528] on div "Integration" at bounding box center [1239, 531] width 58 height 26
click at [1269, 684] on li "Level 4 (l4)" at bounding box center [1250, 689] width 97 height 25
click at [1419, 524] on div at bounding box center [1425, 531] width 92 height 26
paste input "1008929"
type input "1008929"
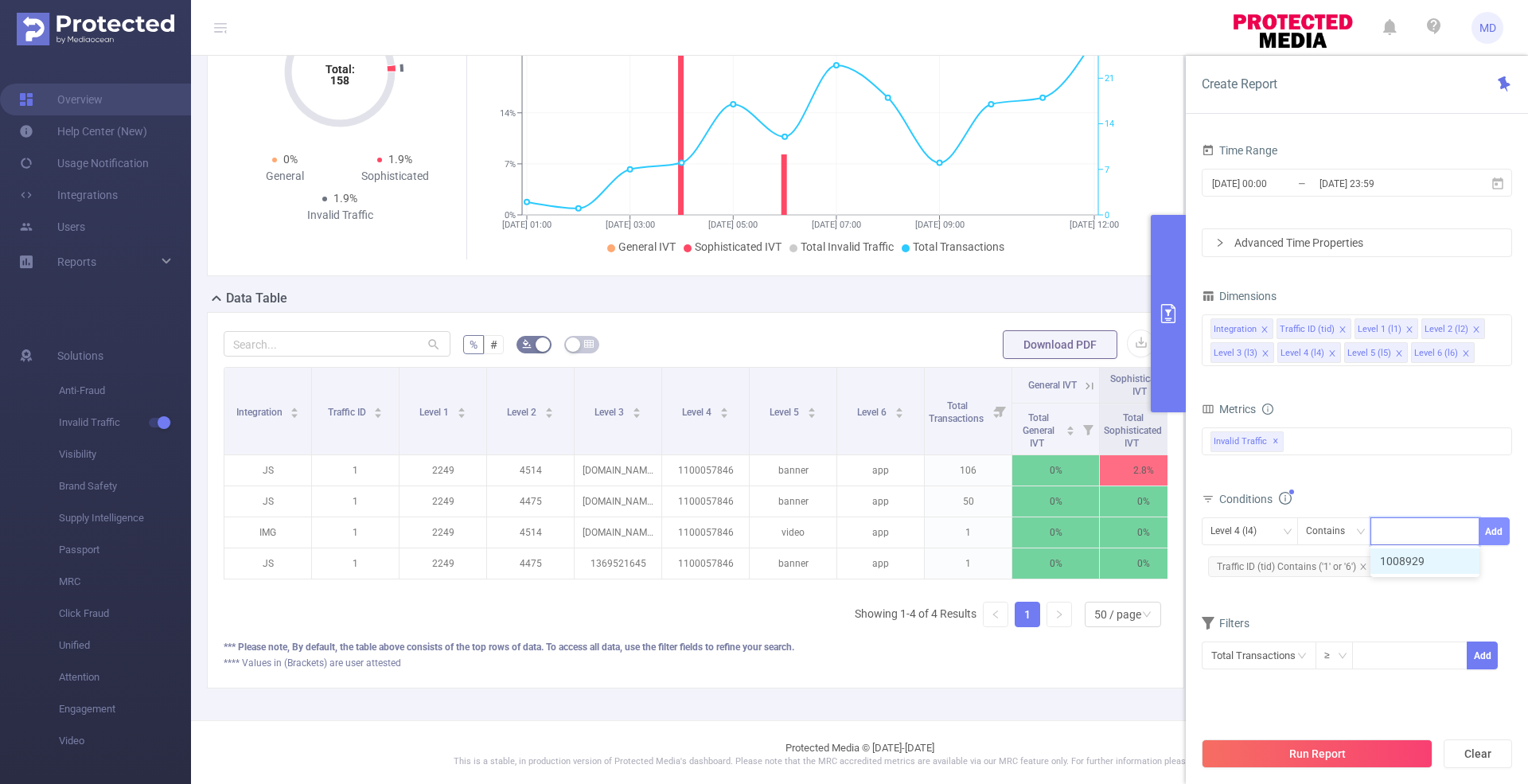
click at [1503, 527] on button "Add" at bounding box center [1494, 531] width 31 height 28
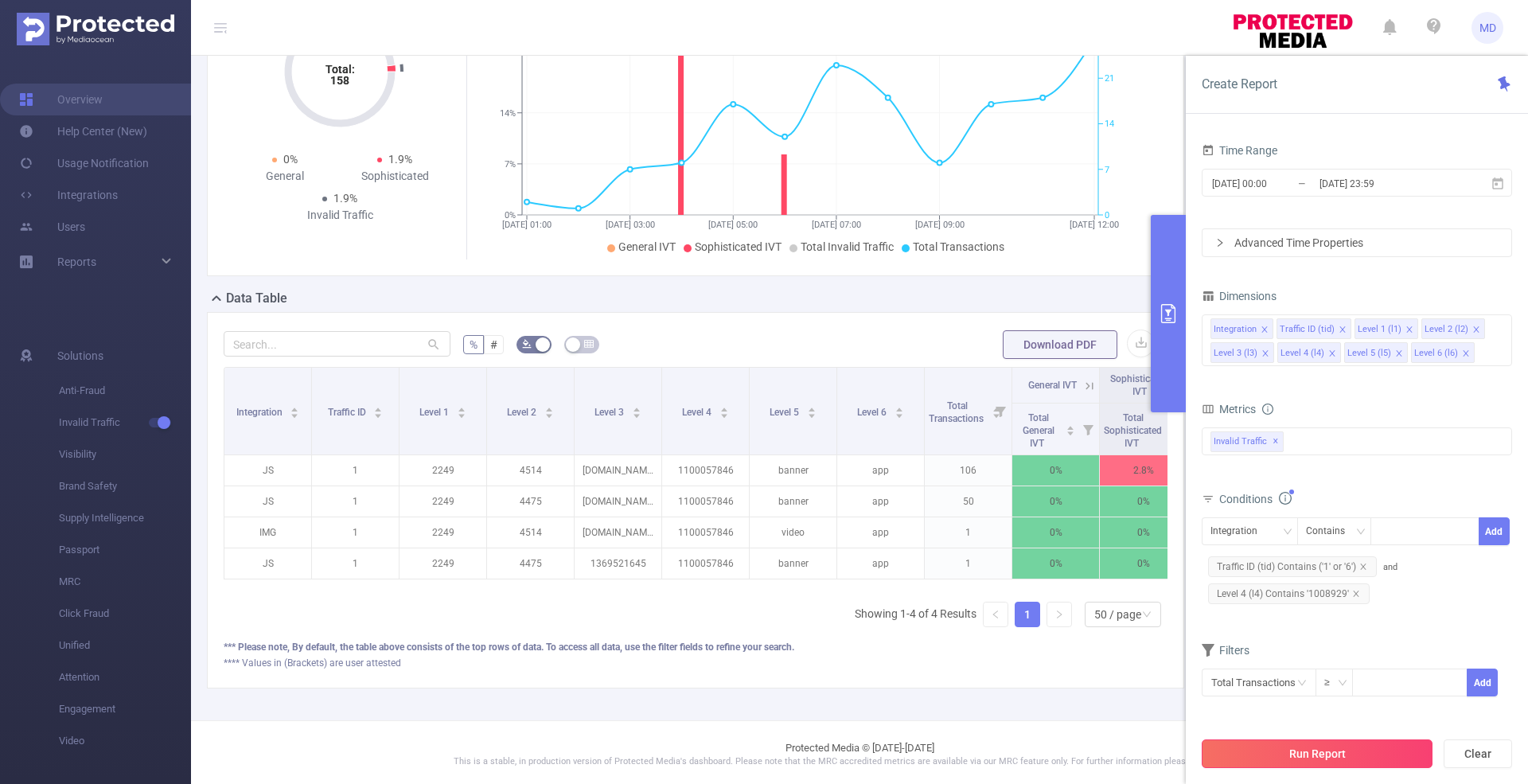
click at [1365, 755] on button "Run Report" at bounding box center [1317, 753] width 231 height 29
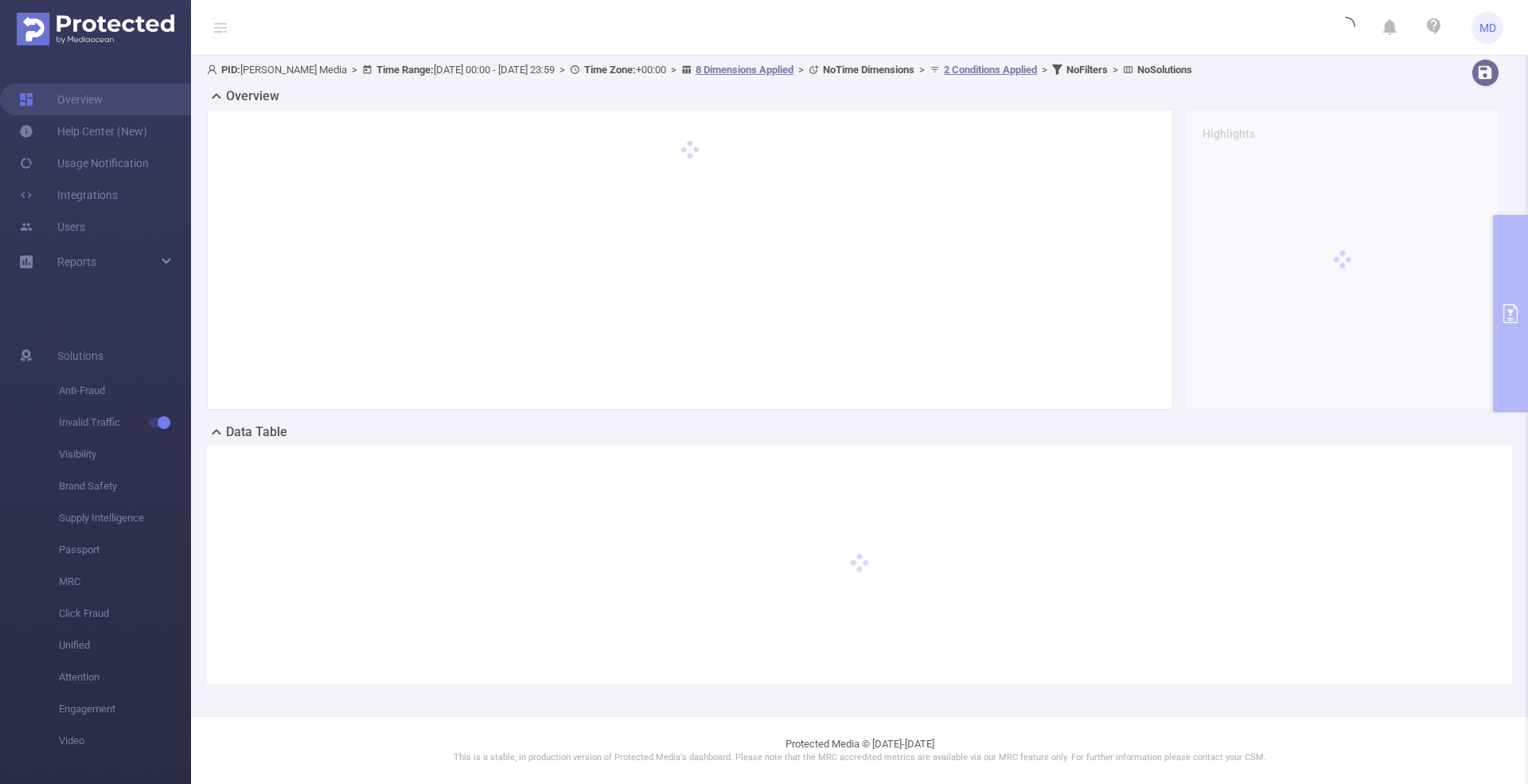
scroll to position [74, 0]
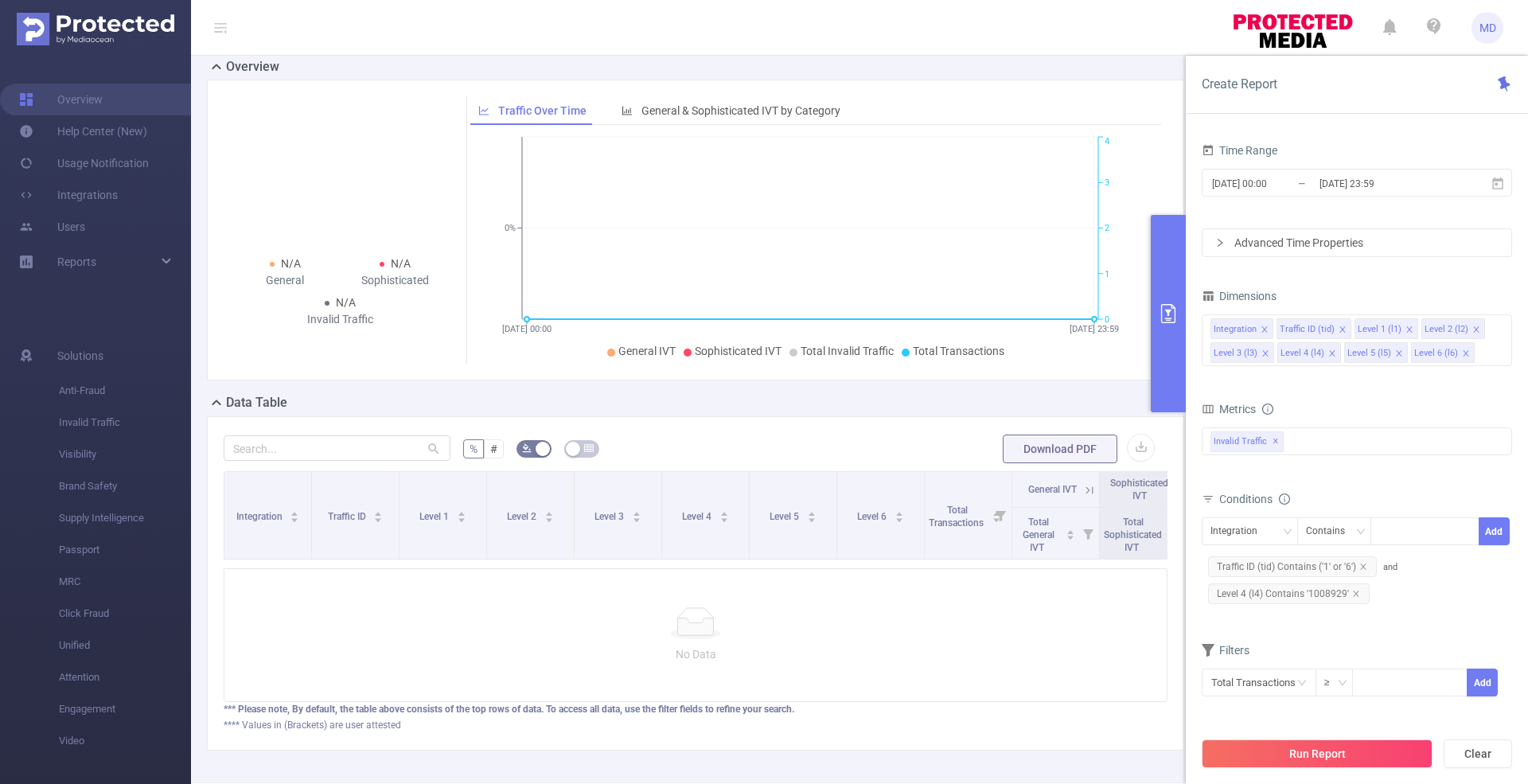
scroll to position [199, 0]
